Goal: Navigation & Orientation: Find specific page/section

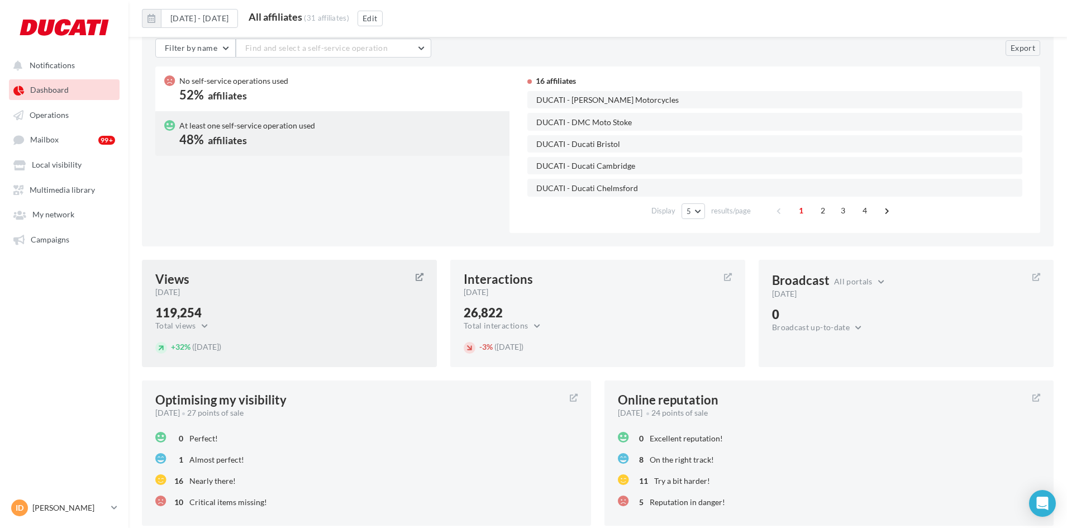
scroll to position [664, 0]
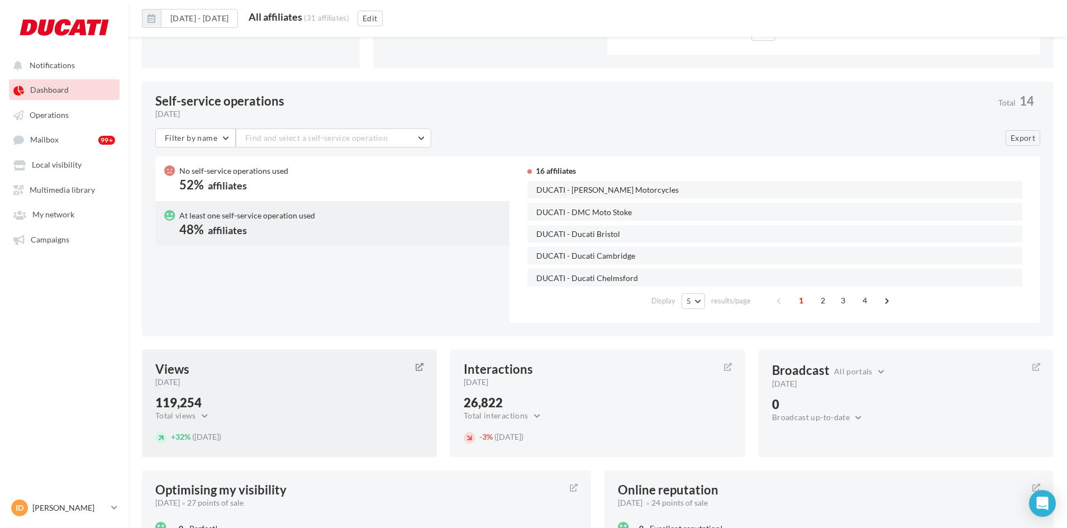
click at [298, 394] on div "Views [DATE] 119,254 Total views Total views Total Google views Google Maps vie…" at bounding box center [289, 403] width 295 height 107
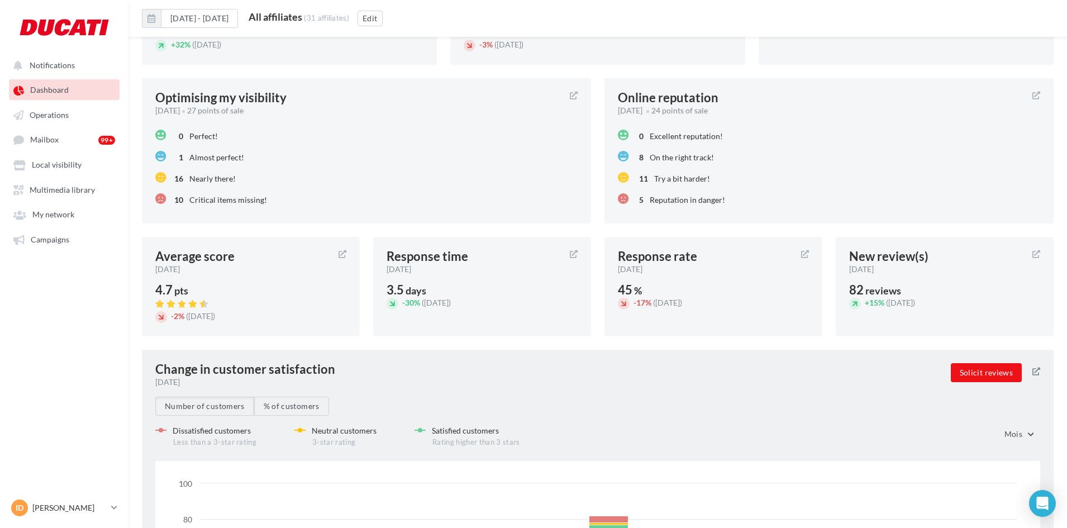
scroll to position [887, 0]
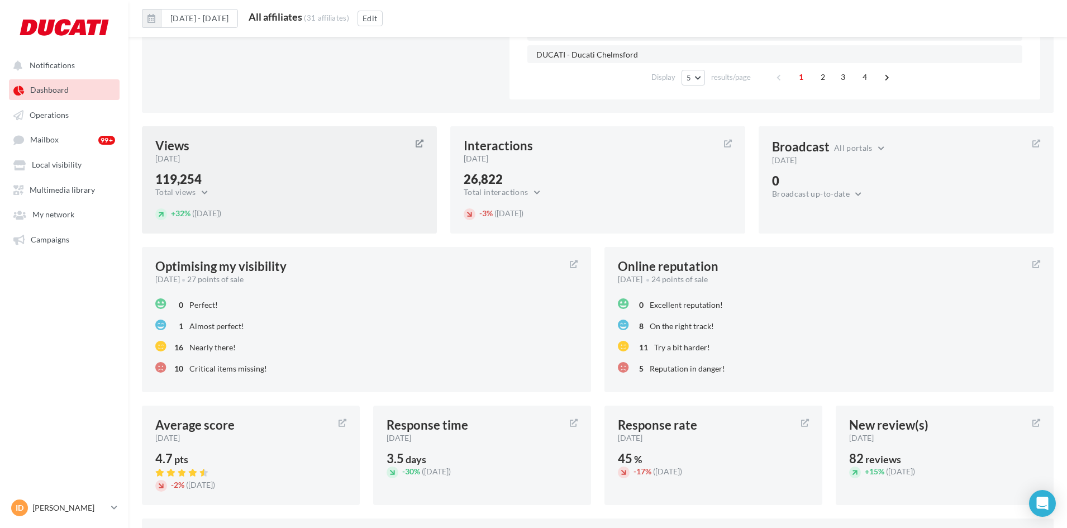
click at [284, 187] on div "119,254 Total views Total views Total Google views Google Maps views Google sea…" at bounding box center [289, 186] width 268 height 26
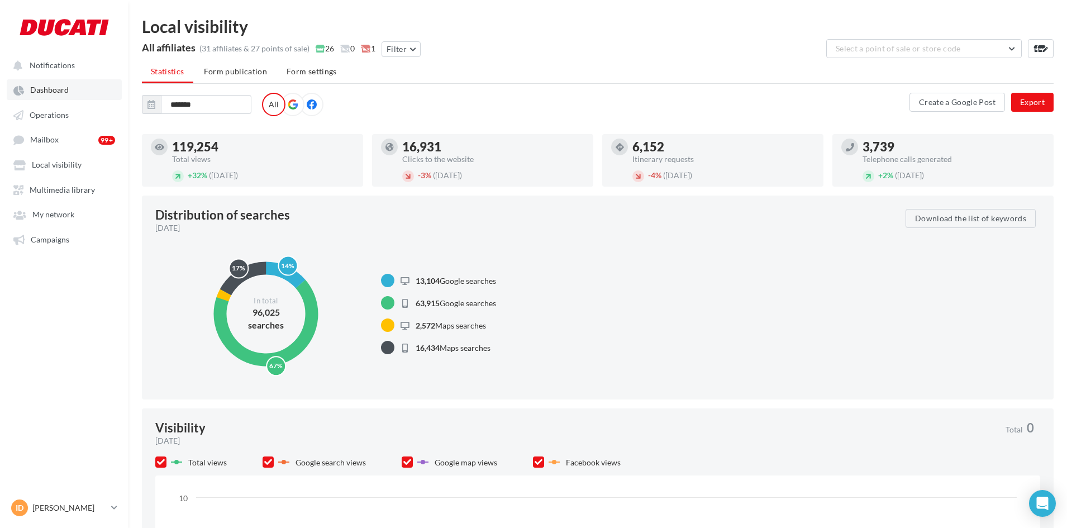
click at [51, 89] on span "Dashboard" at bounding box center [49, 89] width 39 height 9
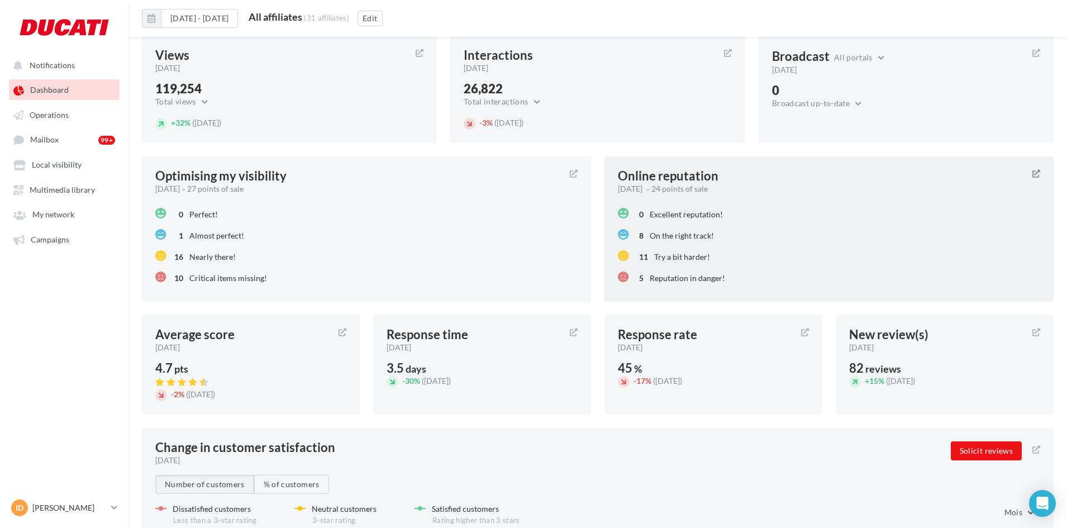
scroll to position [1006, 0]
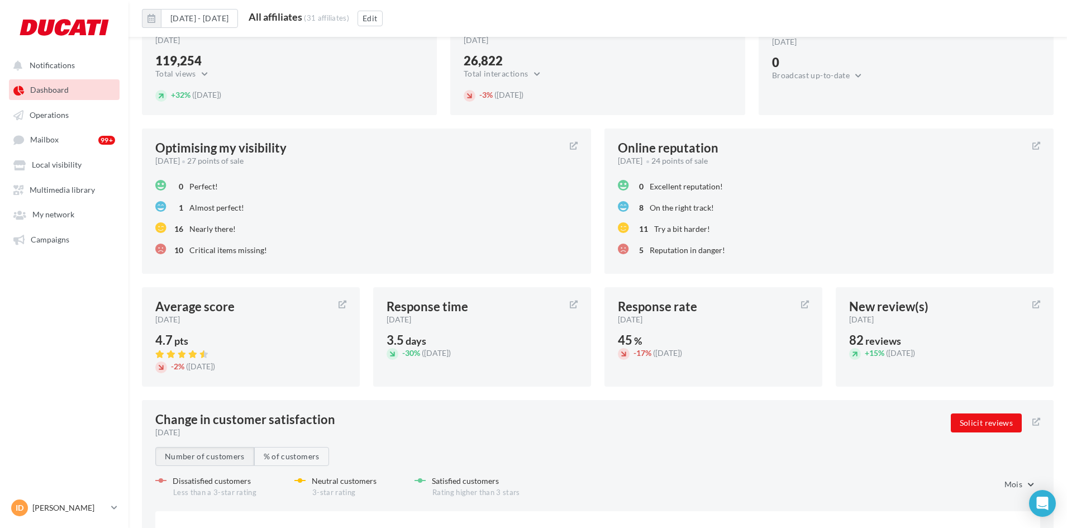
click at [675, 177] on div "0 Excellent reputation!" at bounding box center [829, 185] width 422 height 21
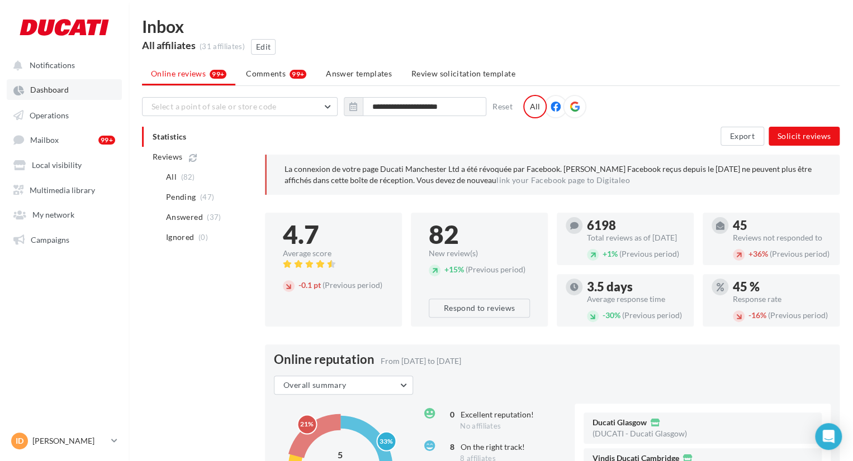
click at [59, 92] on span "Dashboard" at bounding box center [49, 89] width 39 height 9
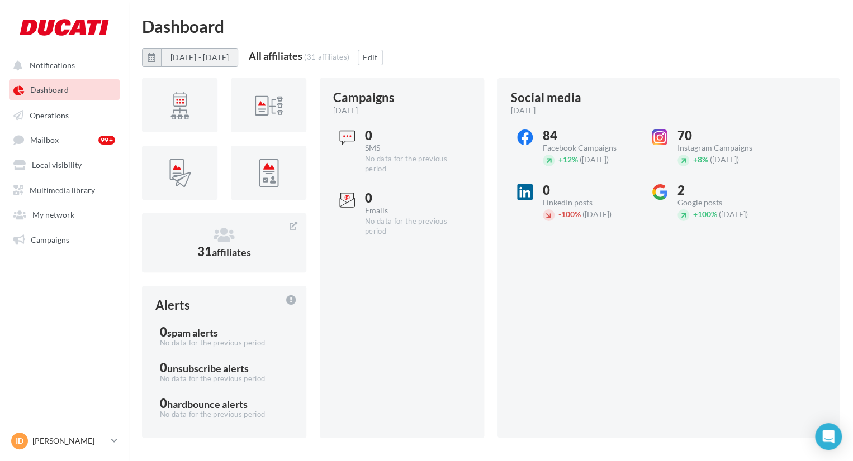
click at [204, 58] on button "[DATE] - [DATE]" at bounding box center [199, 57] width 77 height 19
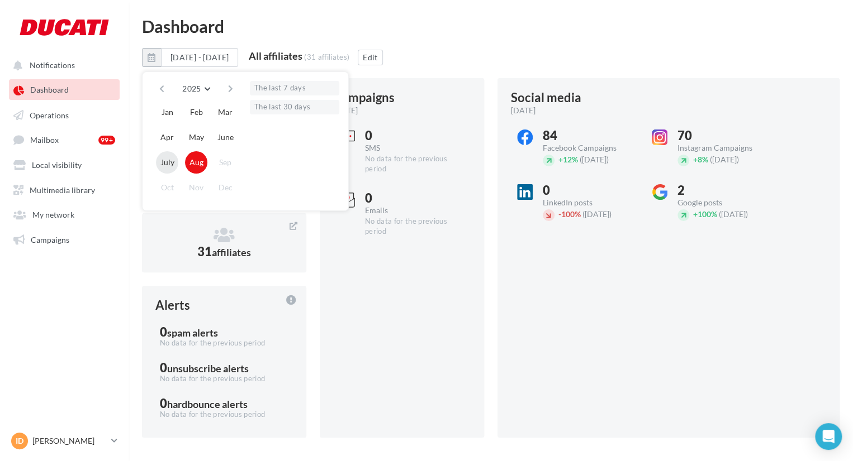
click at [165, 157] on button "July" at bounding box center [167, 162] width 22 height 22
click at [224, 134] on button "June" at bounding box center [225, 137] width 22 height 22
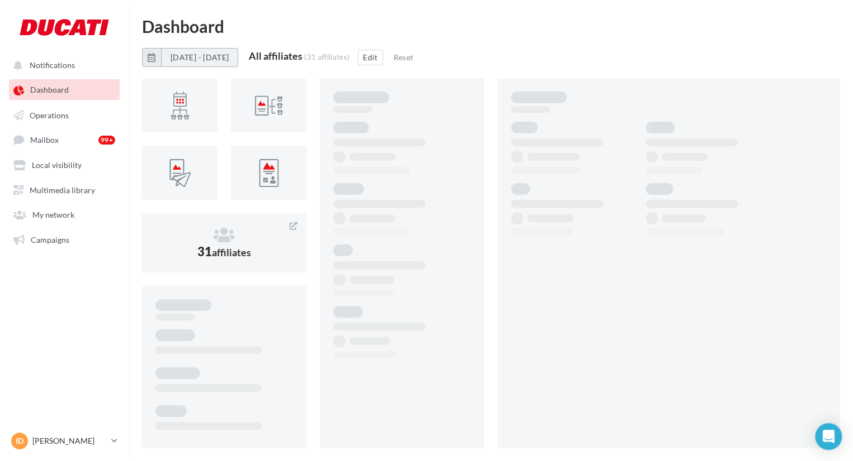
click at [238, 54] on button "[DATE] - [DATE]" at bounding box center [199, 57] width 77 height 19
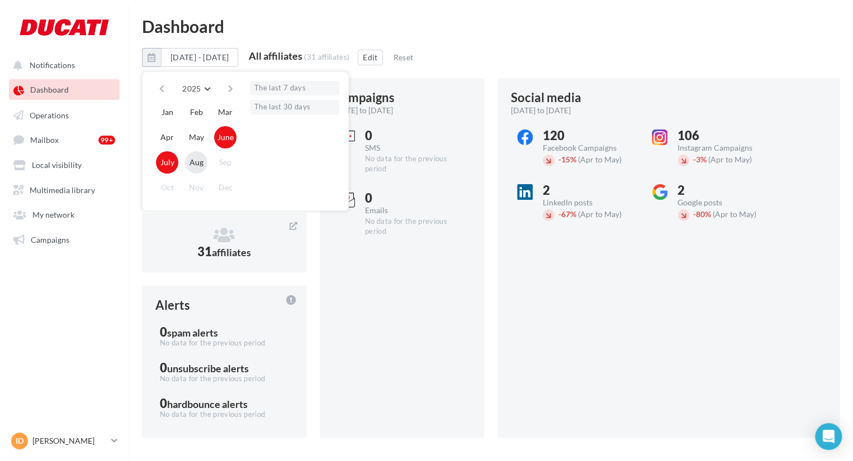
click at [202, 161] on button "Aug" at bounding box center [196, 162] width 22 height 22
click at [222, 137] on button "June" at bounding box center [225, 137] width 22 height 22
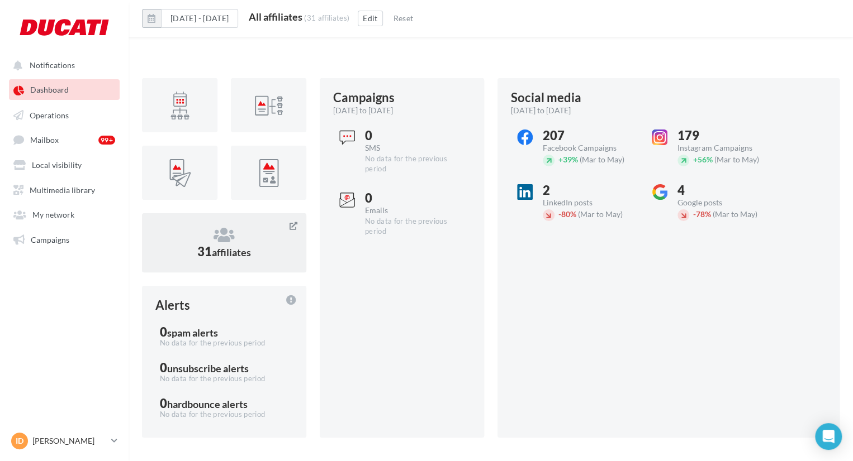
scroll to position [53, 0]
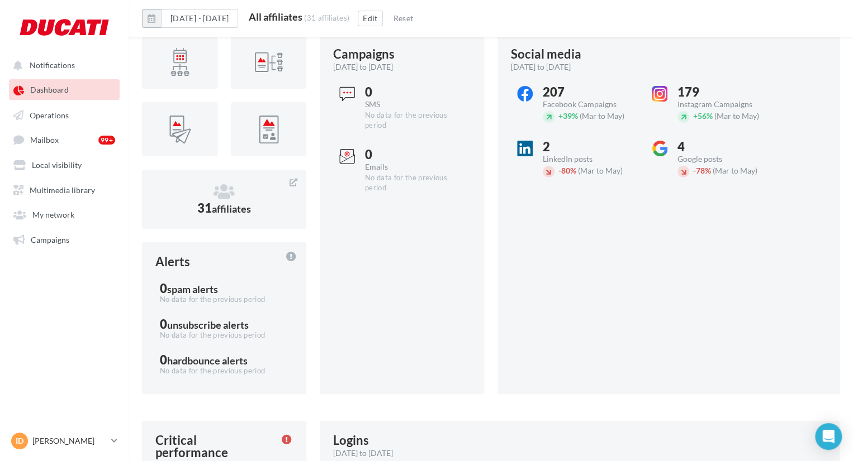
click at [235, 159] on div "31 affiliates Alerts 0 spam alerts No data for the previous period 0 unsubscrib…" at bounding box center [224, 215] width 164 height 360
click at [226, 187] on icon at bounding box center [223, 191] width 137 height 17
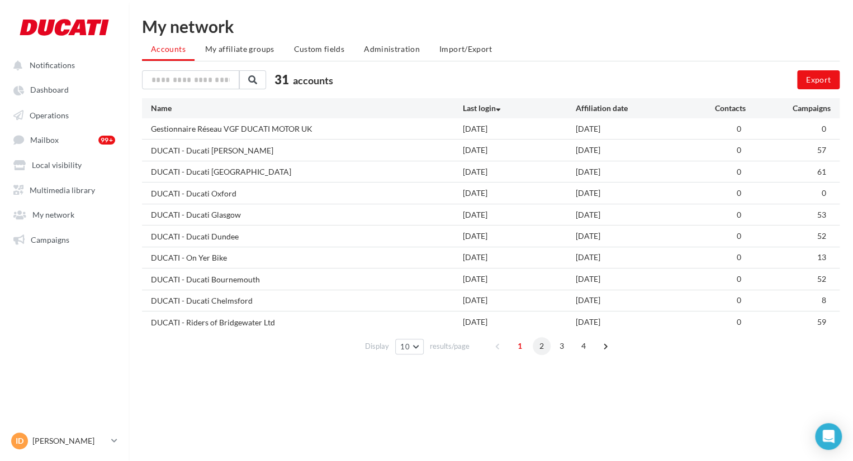
click at [541, 343] on span "2" at bounding box center [541, 346] width 18 height 18
click at [567, 344] on span "3" at bounding box center [562, 346] width 18 height 18
click at [583, 345] on span "4" at bounding box center [583, 346] width 18 height 18
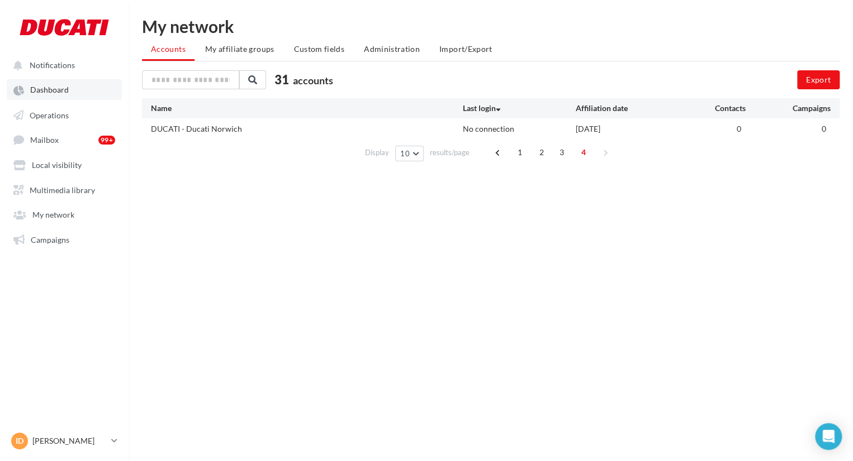
click at [51, 93] on span "Dashboard" at bounding box center [49, 89] width 39 height 9
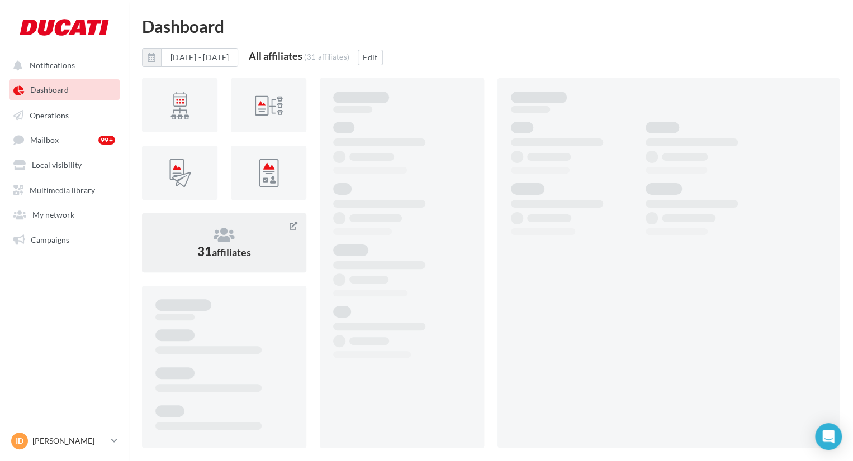
click at [234, 244] on span "31 affiliates" at bounding box center [224, 251] width 54 height 15
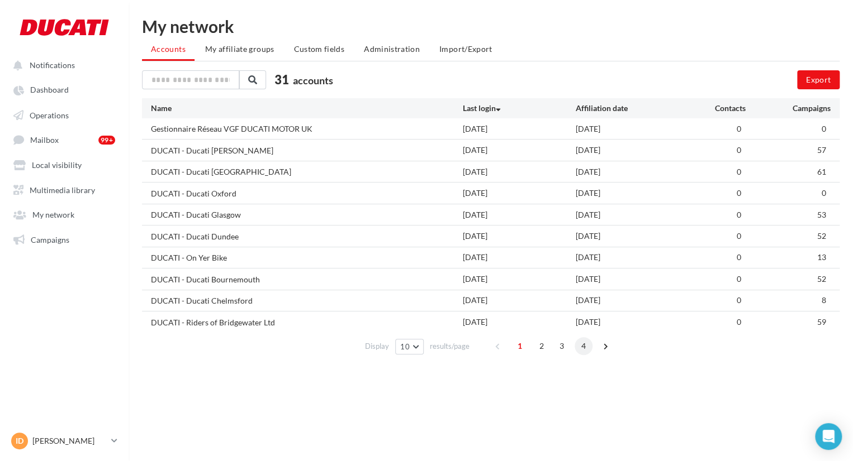
click at [578, 344] on span "4" at bounding box center [583, 346] width 18 height 18
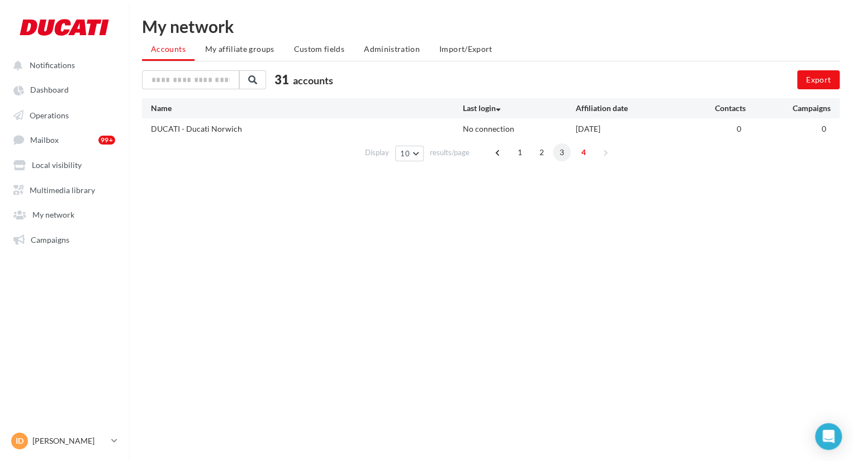
click at [561, 147] on span "3" at bounding box center [562, 153] width 18 height 18
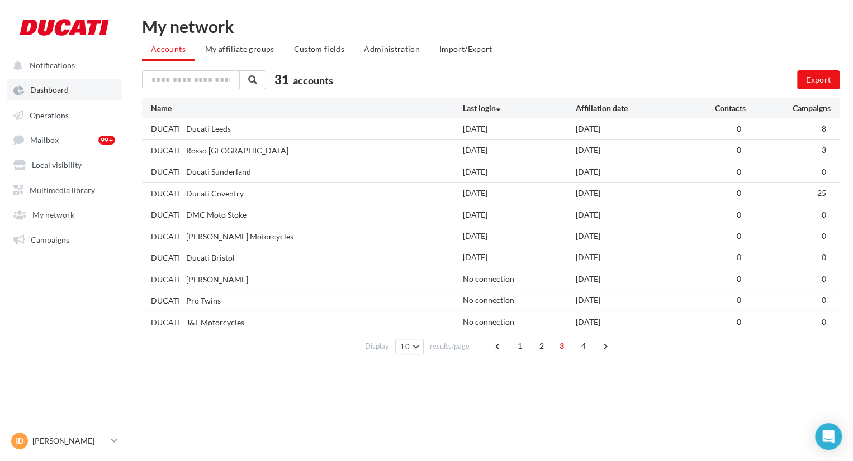
click at [47, 88] on span "Dashboard" at bounding box center [49, 89] width 39 height 9
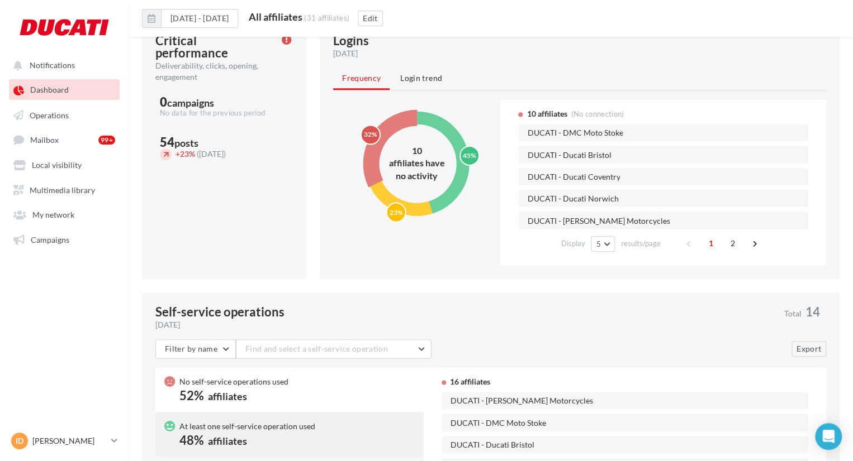
scroll to position [453, 0]
click at [415, 82] on li "Login trend" at bounding box center [421, 78] width 60 height 20
